Goal: Information Seeking & Learning: Understand process/instructions

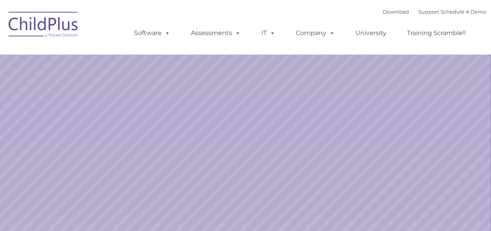
select select "MEDIUM"
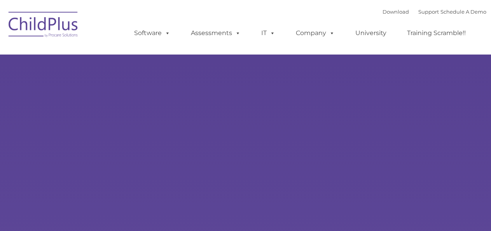
type input ""
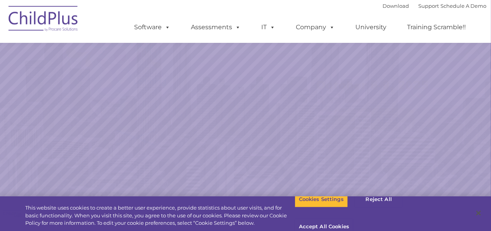
select select "MEDIUM"
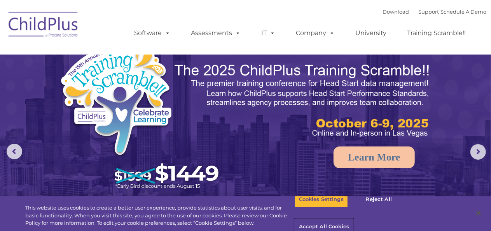
click at [353, 219] on button "Accept All Cookies" at bounding box center [324, 227] width 59 height 16
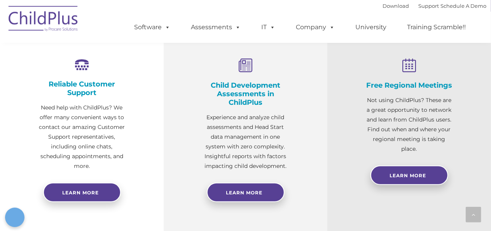
scroll to position [286, 0]
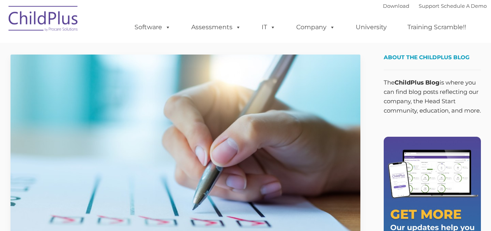
type input ""
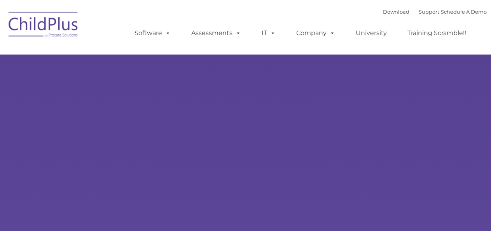
type input ""
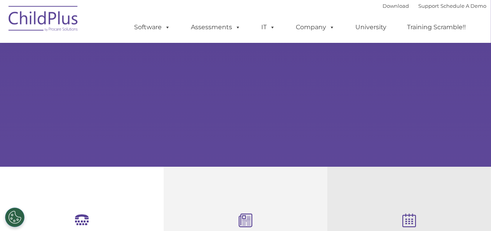
scroll to position [137, 0]
select select "MEDIUM"
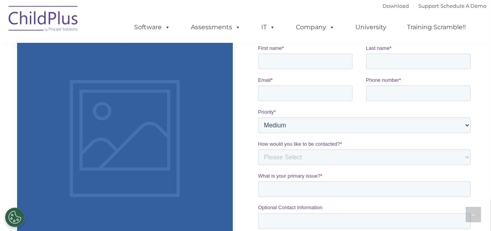
scroll to position [498, 0]
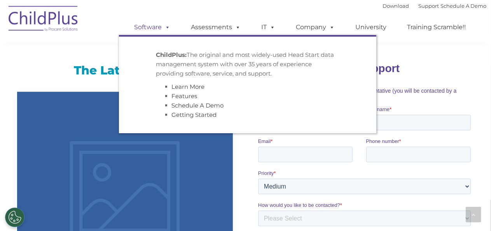
click at [168, 28] on span at bounding box center [166, 26] width 9 height 7
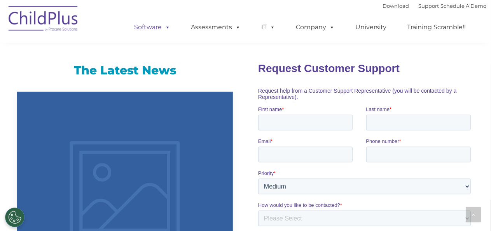
click at [168, 28] on span at bounding box center [166, 26] width 9 height 7
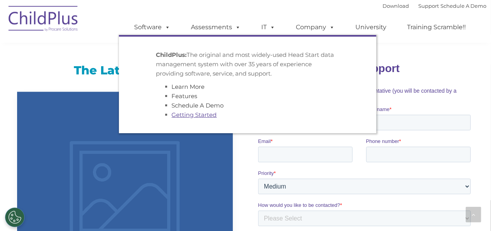
click at [200, 117] on link "Getting Started" at bounding box center [194, 114] width 45 height 7
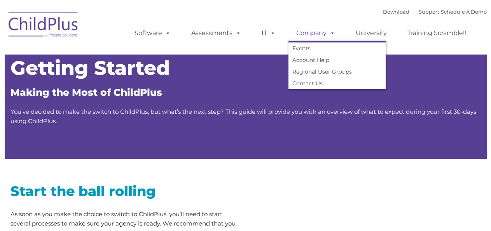
type input ""
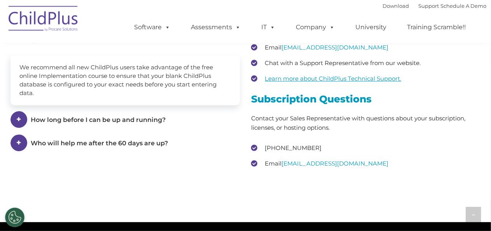
scroll to position [1101, 0]
